Goal: Information Seeking & Learning: Learn about a topic

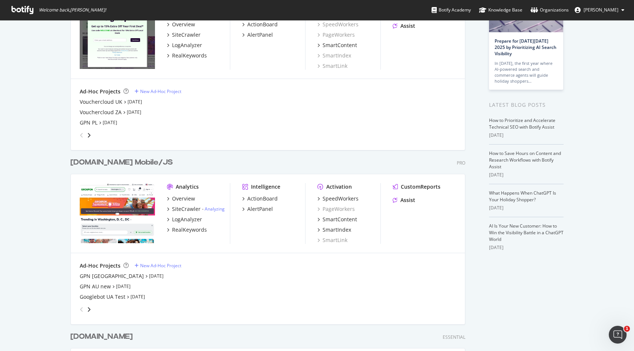
scroll to position [84, 0]
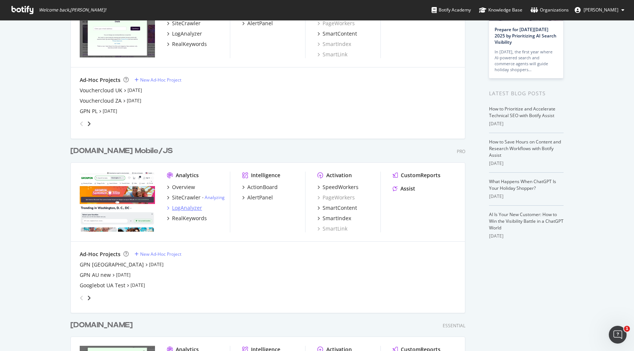
click at [187, 210] on div "LogAnalyzer" at bounding box center [187, 207] width 30 height 7
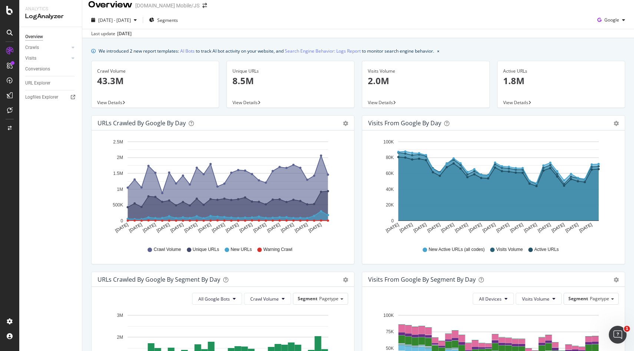
scroll to position [10, 0]
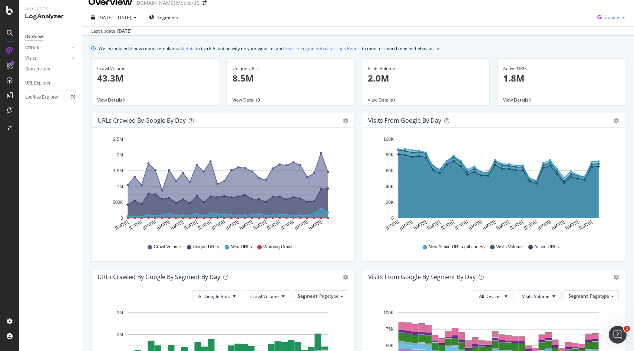
click at [615, 20] on span "Google" at bounding box center [611, 17] width 15 height 6
click at [605, 62] on span "OpenAI" at bounding box center [611, 59] width 27 height 7
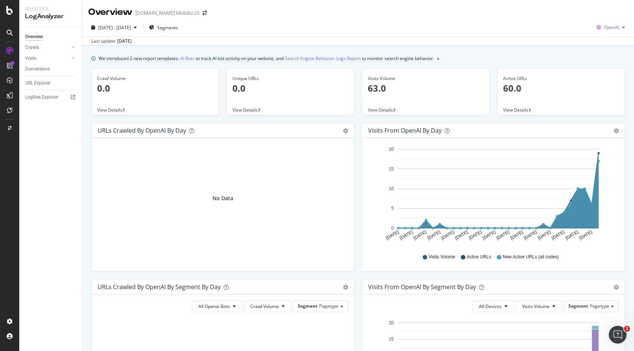
click at [615, 29] on span "OpenAI" at bounding box center [611, 27] width 15 height 6
click at [606, 81] on span "Other AI Bots" at bounding box center [611, 83] width 27 height 7
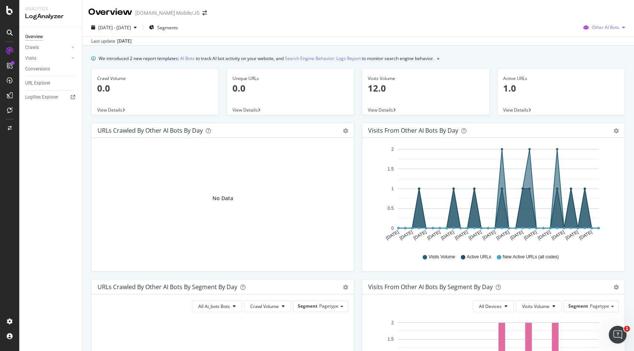
click at [605, 32] on div "Other AI Bots" at bounding box center [604, 27] width 48 height 11
click at [603, 67] on span "OpenAI" at bounding box center [610, 69] width 29 height 7
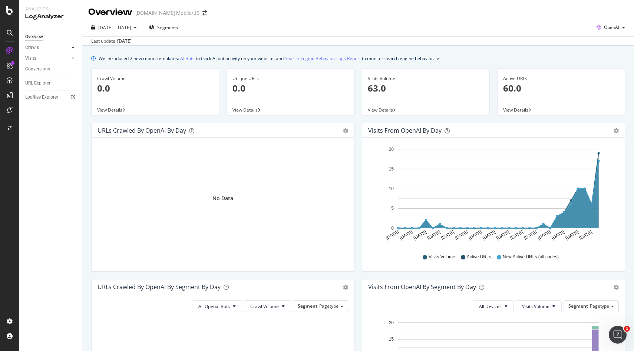
click at [74, 47] on icon at bounding box center [73, 47] width 3 height 4
click at [57, 56] on div "Daily Distribution" at bounding box center [46, 58] width 34 height 8
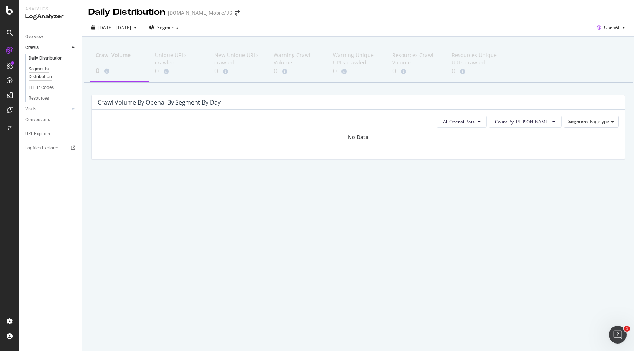
click at [44, 75] on div "Segments Distribution" at bounding box center [49, 73] width 41 height 16
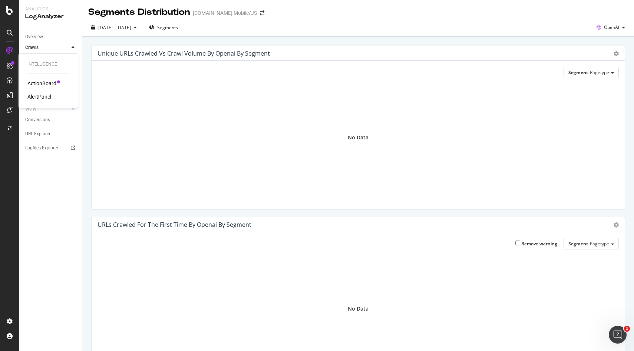
click at [34, 79] on div "Intelligence ActionBoard AlertPanel" at bounding box center [47, 80] width 53 height 51
click at [34, 82] on div "ActionBoard" at bounding box center [41, 83] width 29 height 7
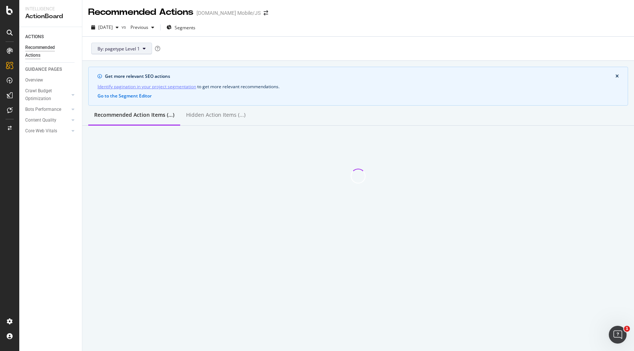
click at [145, 44] on button "By: pagetype Level 1" at bounding box center [121, 49] width 61 height 12
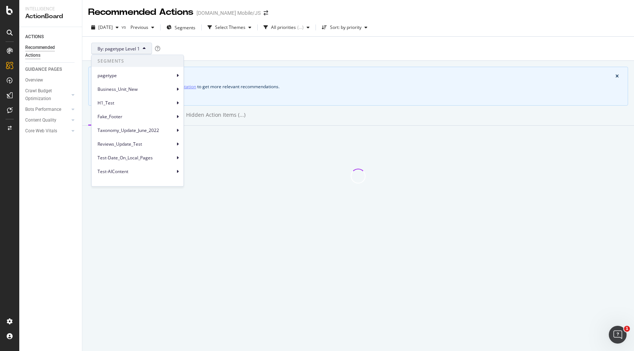
click at [145, 44] on button "By: pagetype Level 1" at bounding box center [121, 49] width 61 height 12
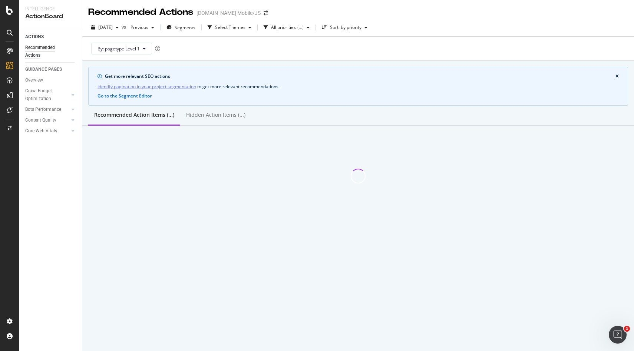
click at [205, 43] on div "By: pagetype Level 1" at bounding box center [358, 49] width 540 height 24
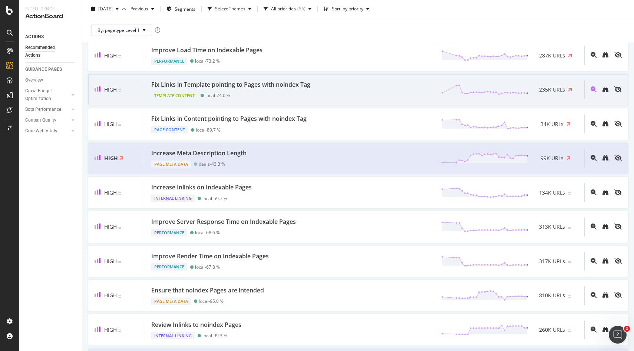
scroll to position [86, 0]
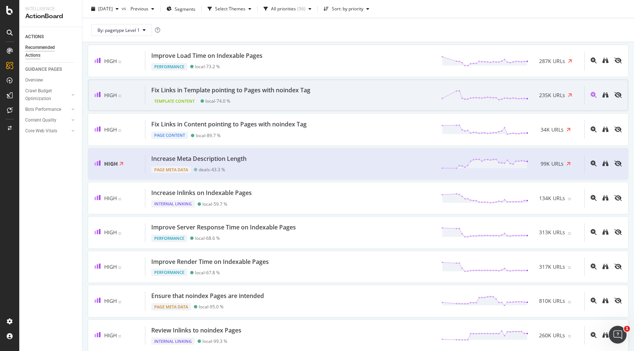
click at [310, 92] on div "Fix Links in Template pointing to Pages with noindex Tag" at bounding box center [230, 90] width 159 height 9
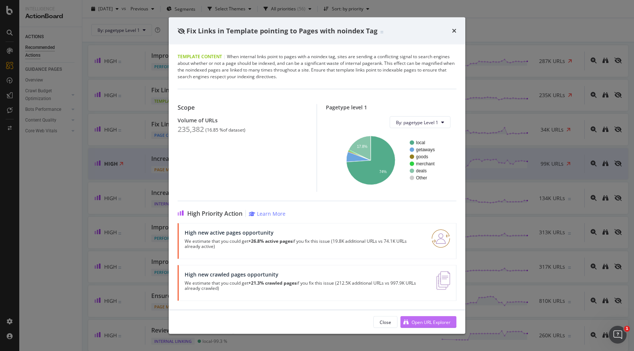
click at [422, 322] on div "Open URL Explorer" at bounding box center [430, 322] width 39 height 6
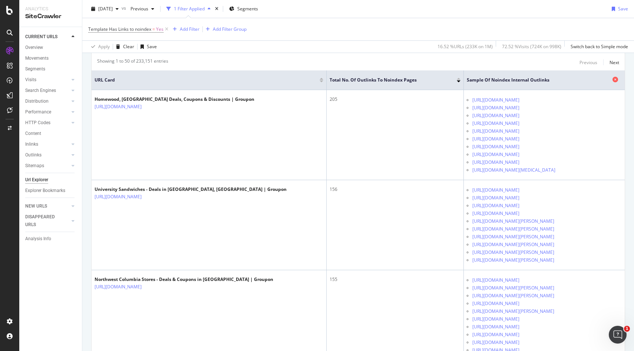
scroll to position [165, 0]
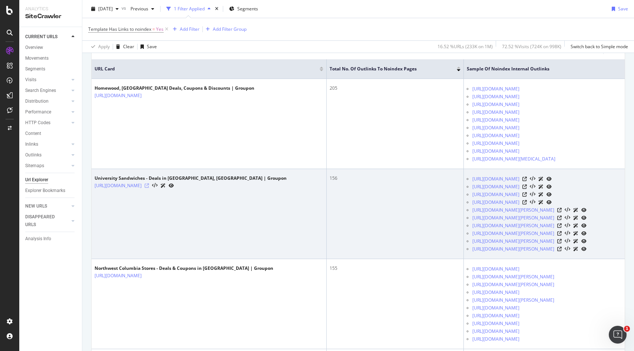
click at [149, 186] on icon at bounding box center [147, 185] width 4 height 4
